Goal: Navigation & Orientation: Find specific page/section

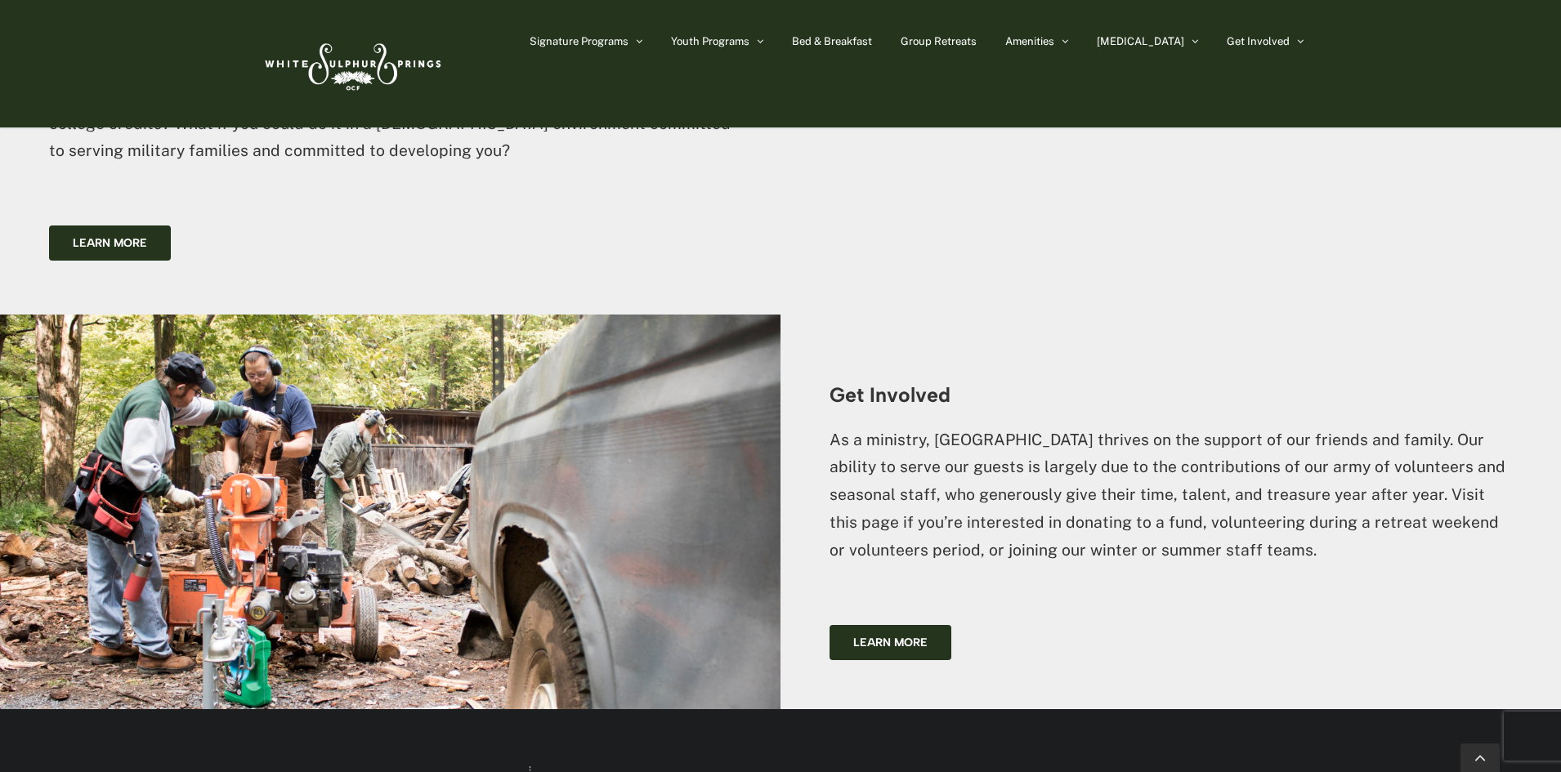
scroll to position [3804, 0]
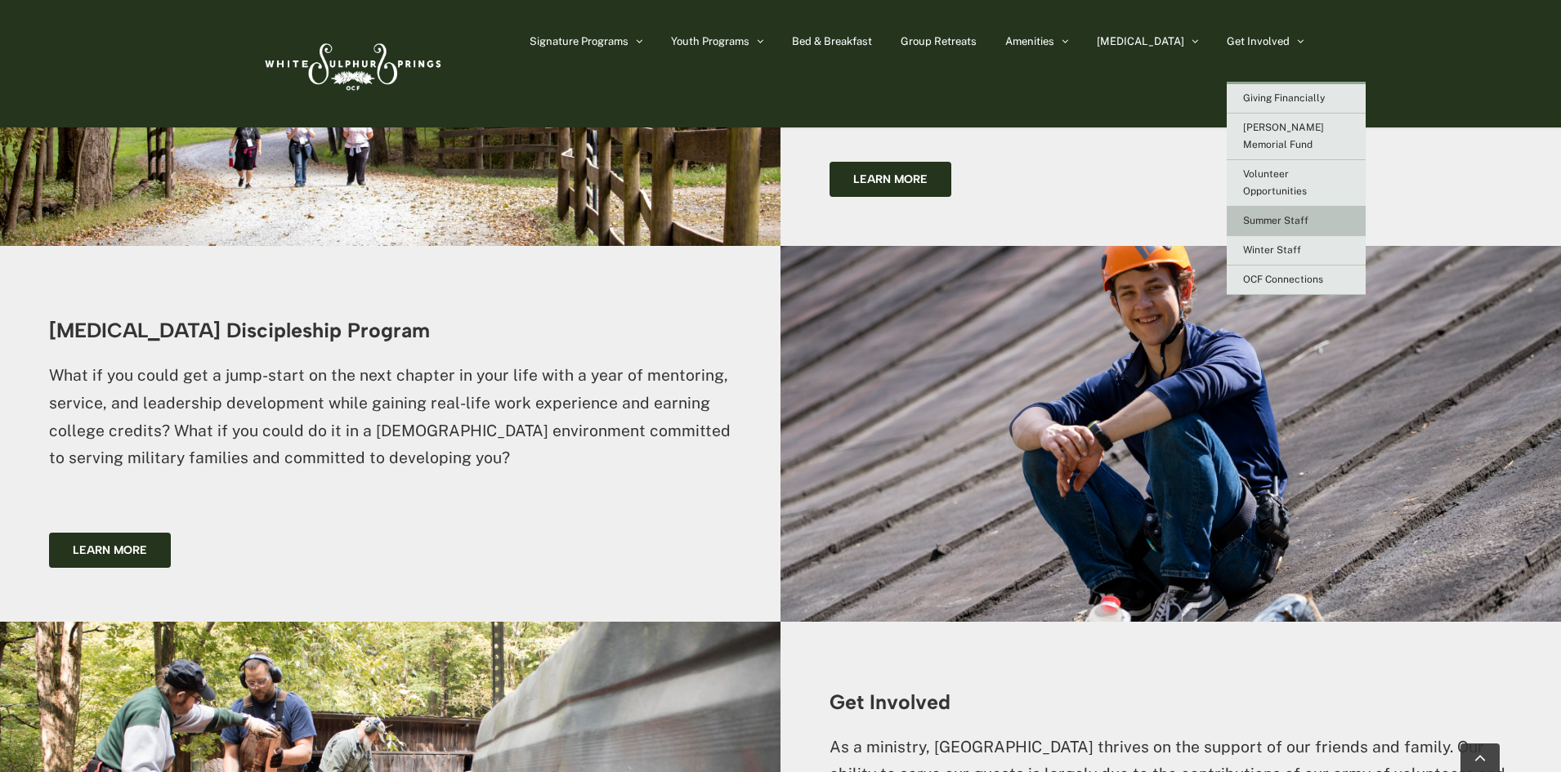
click at [1313, 207] on link "Summer Staff" at bounding box center [1296, 221] width 139 height 29
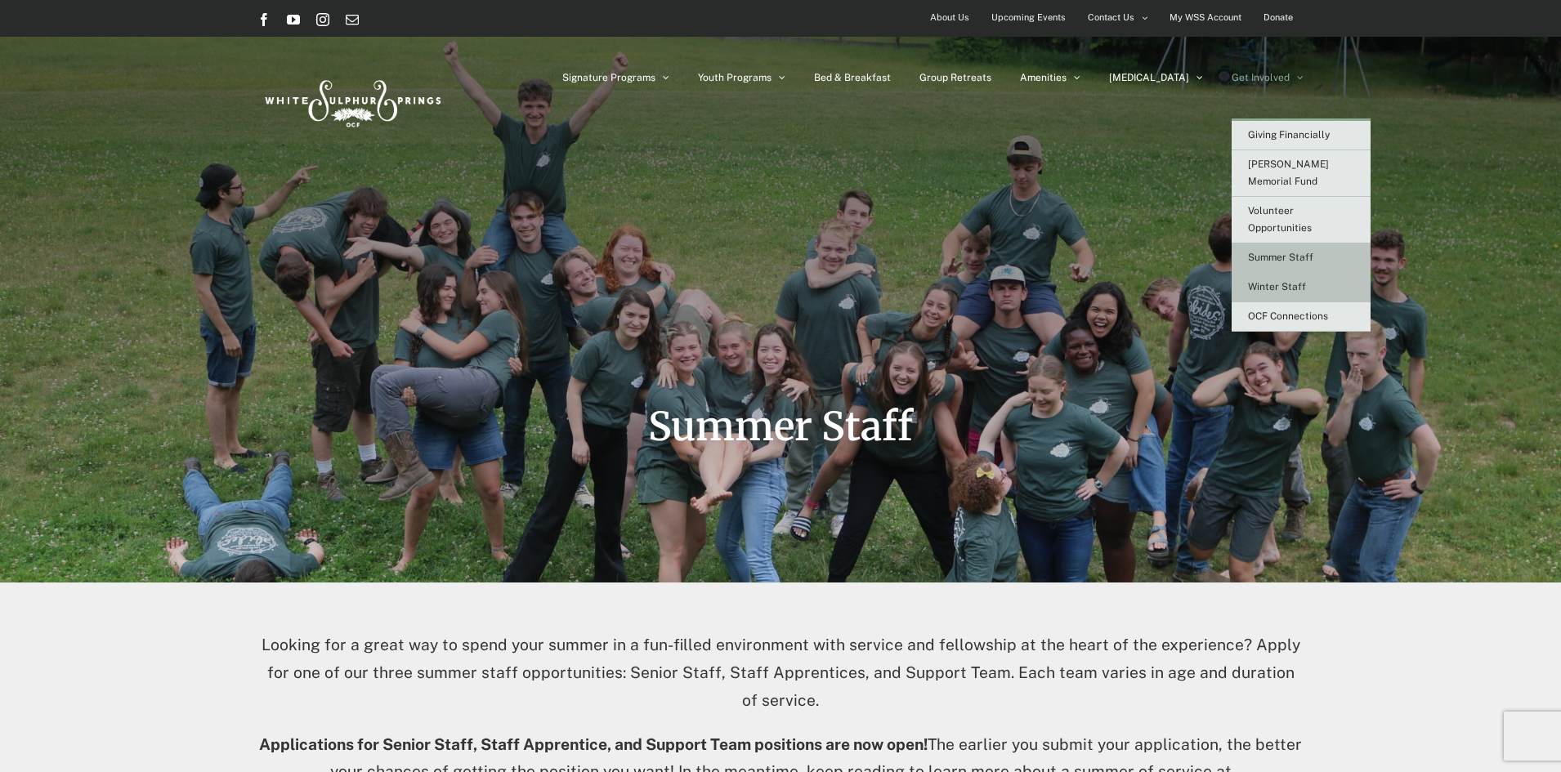
click at [1276, 273] on link "Winter Staff" at bounding box center [1301, 287] width 139 height 29
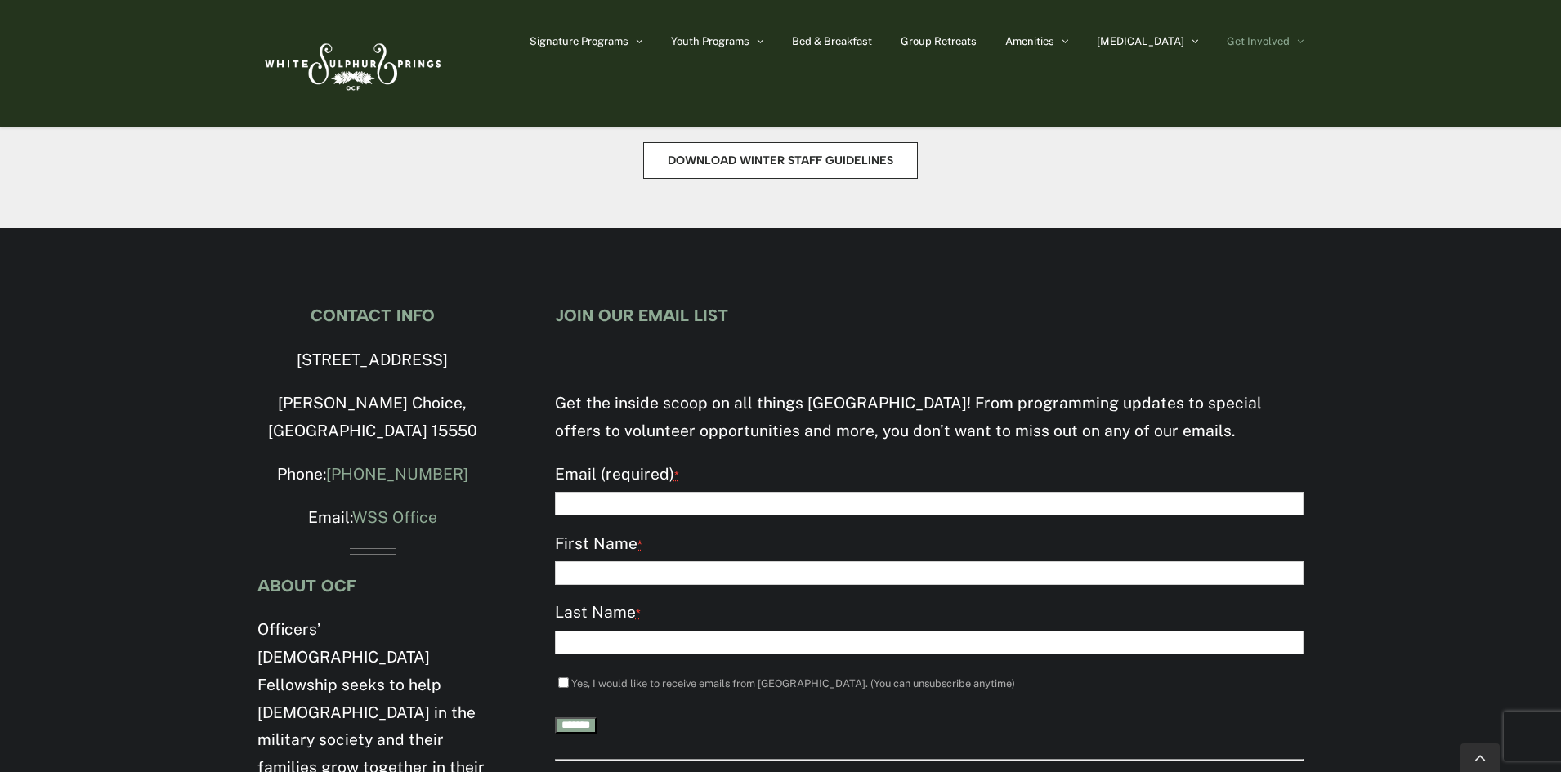
scroll to position [1553, 0]
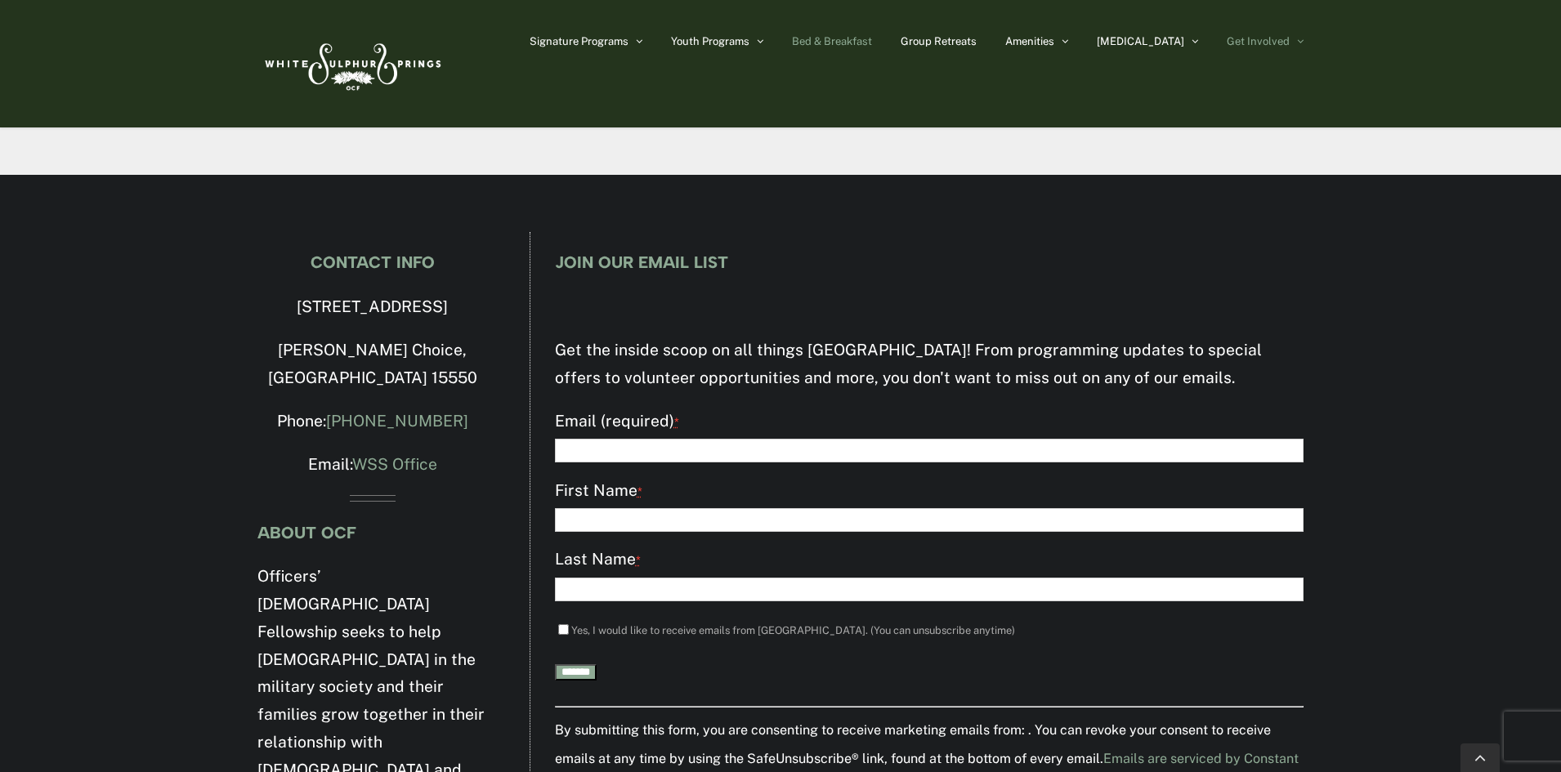
click at [872, 46] on span "Bed & Breakfast" at bounding box center [832, 41] width 80 height 11
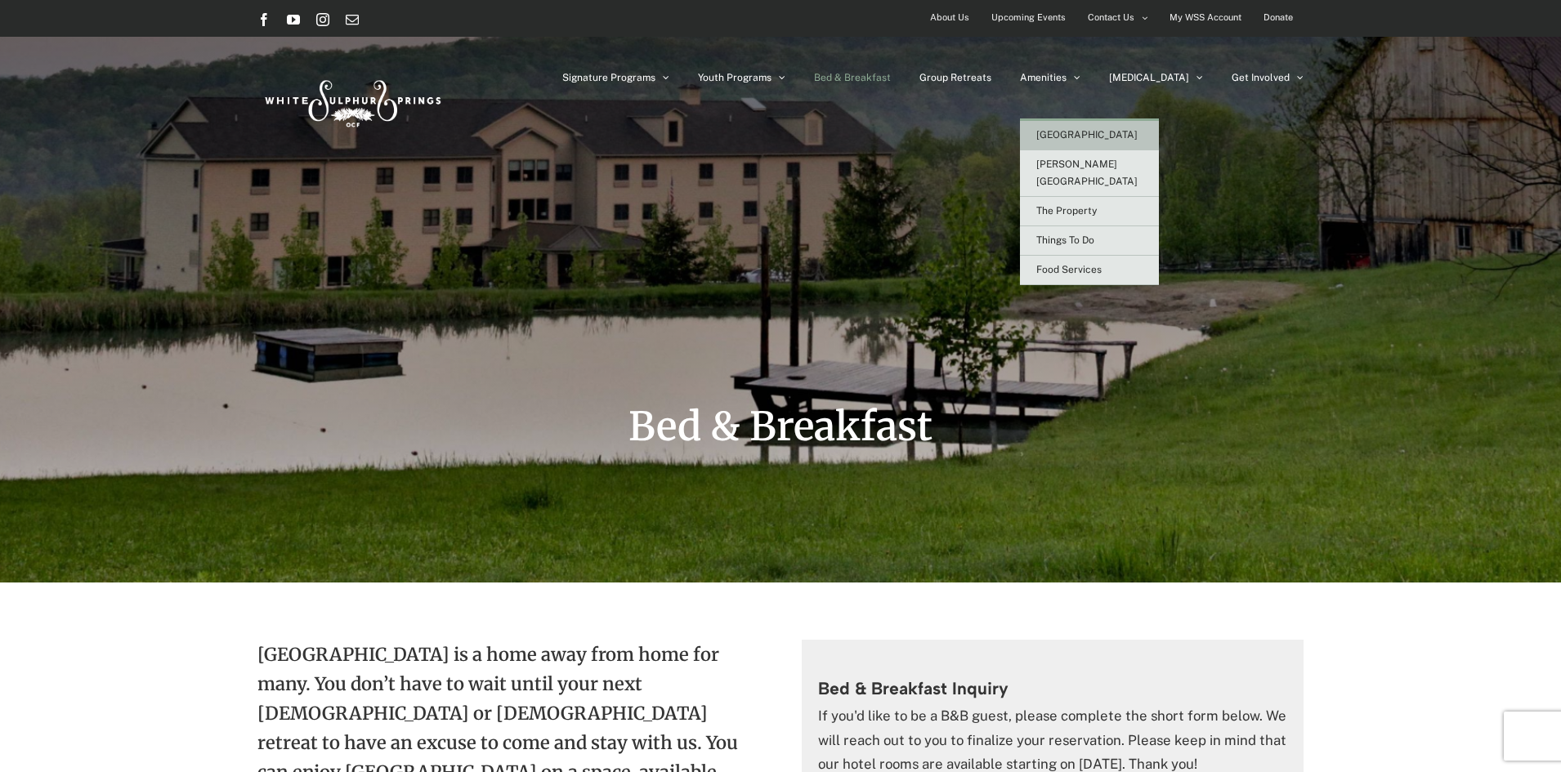
click at [1159, 135] on link "[GEOGRAPHIC_DATA]" at bounding box center [1089, 135] width 139 height 29
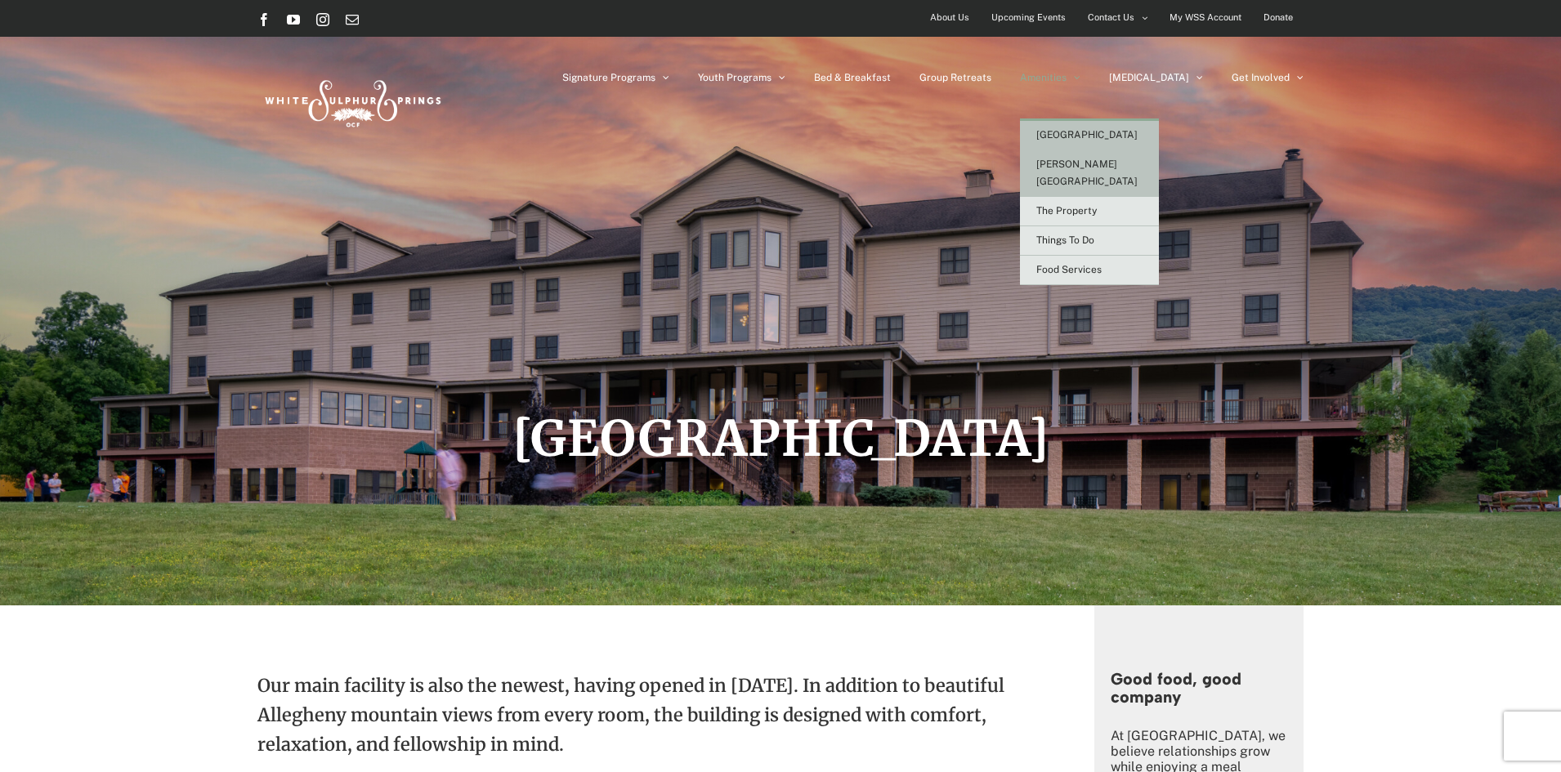
click at [1132, 163] on span "[PERSON_NAME][GEOGRAPHIC_DATA]" at bounding box center [1086, 173] width 101 height 29
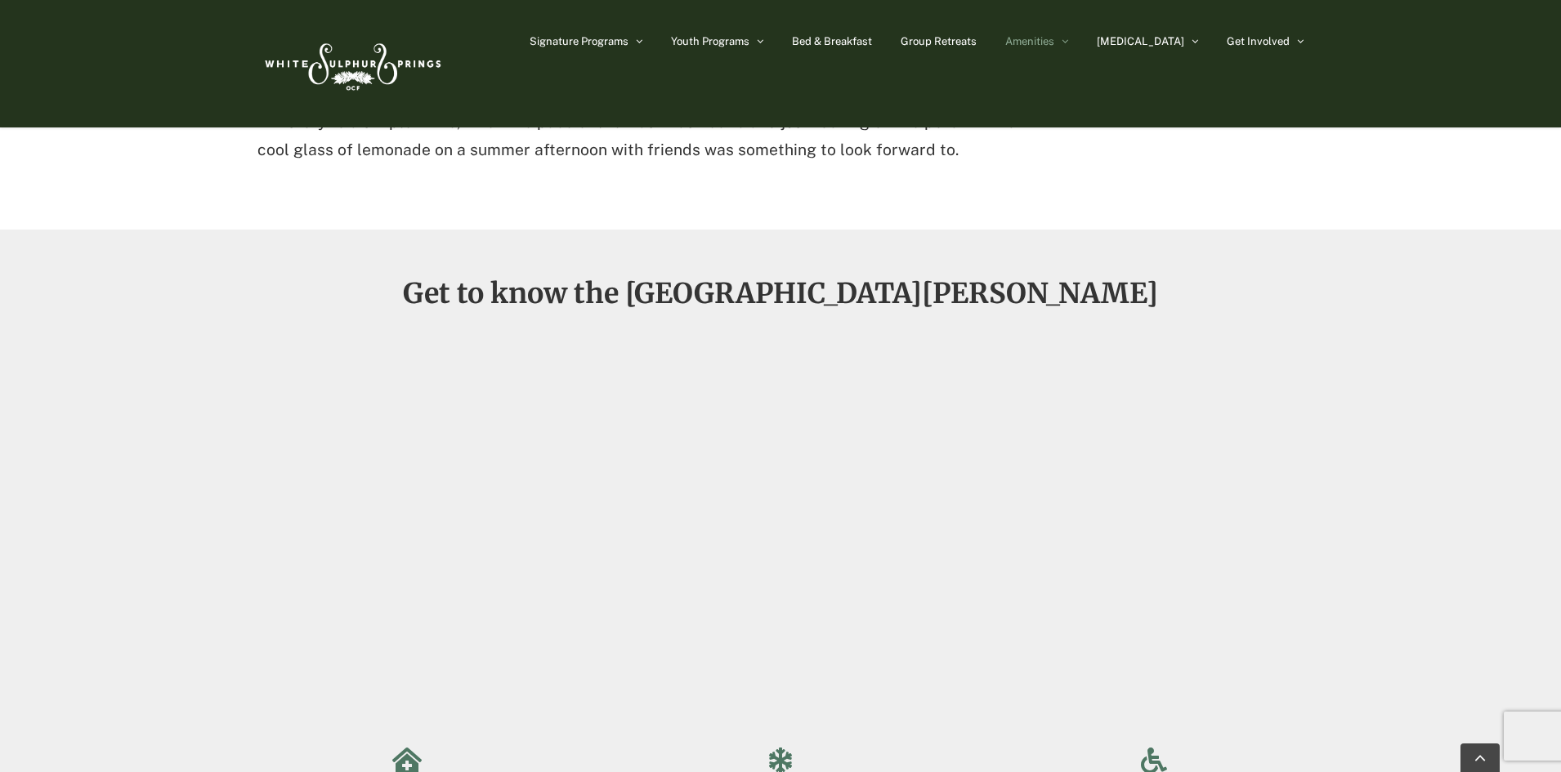
scroll to position [981, 0]
